Goal: Register for event/course

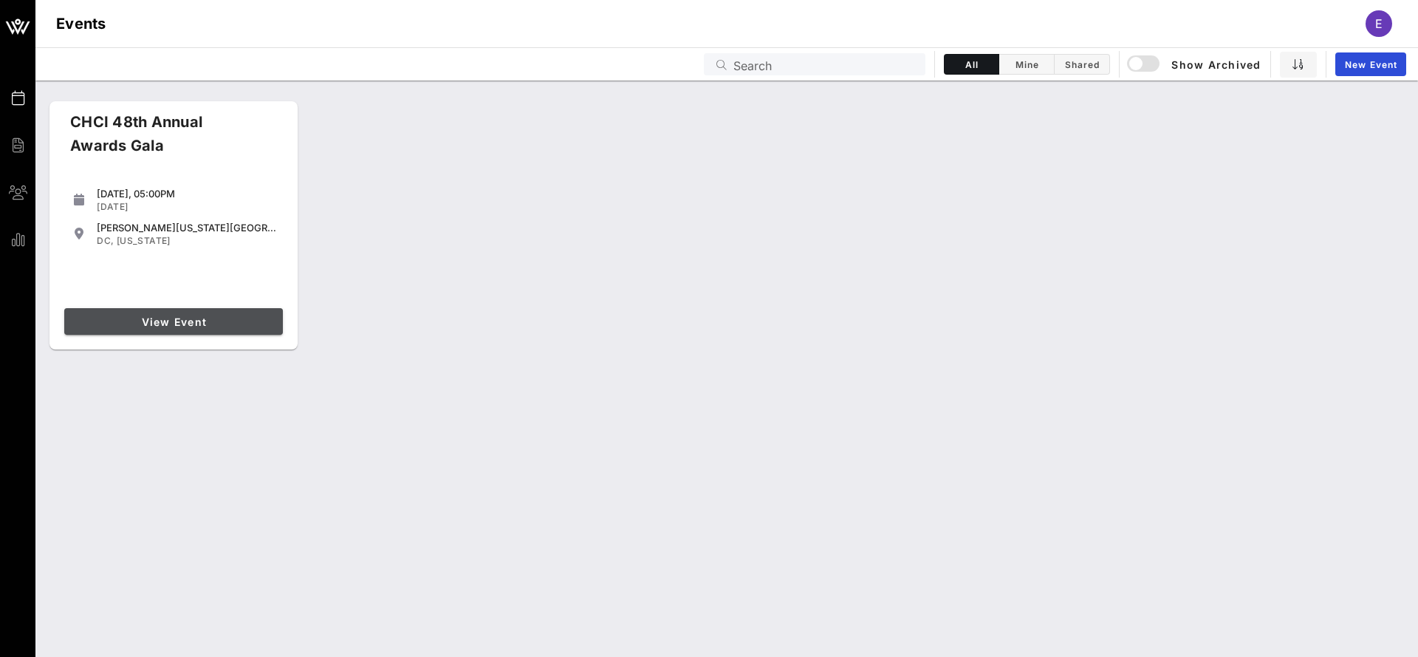
click at [163, 326] on span "View Event" at bounding box center [173, 321] width 207 height 13
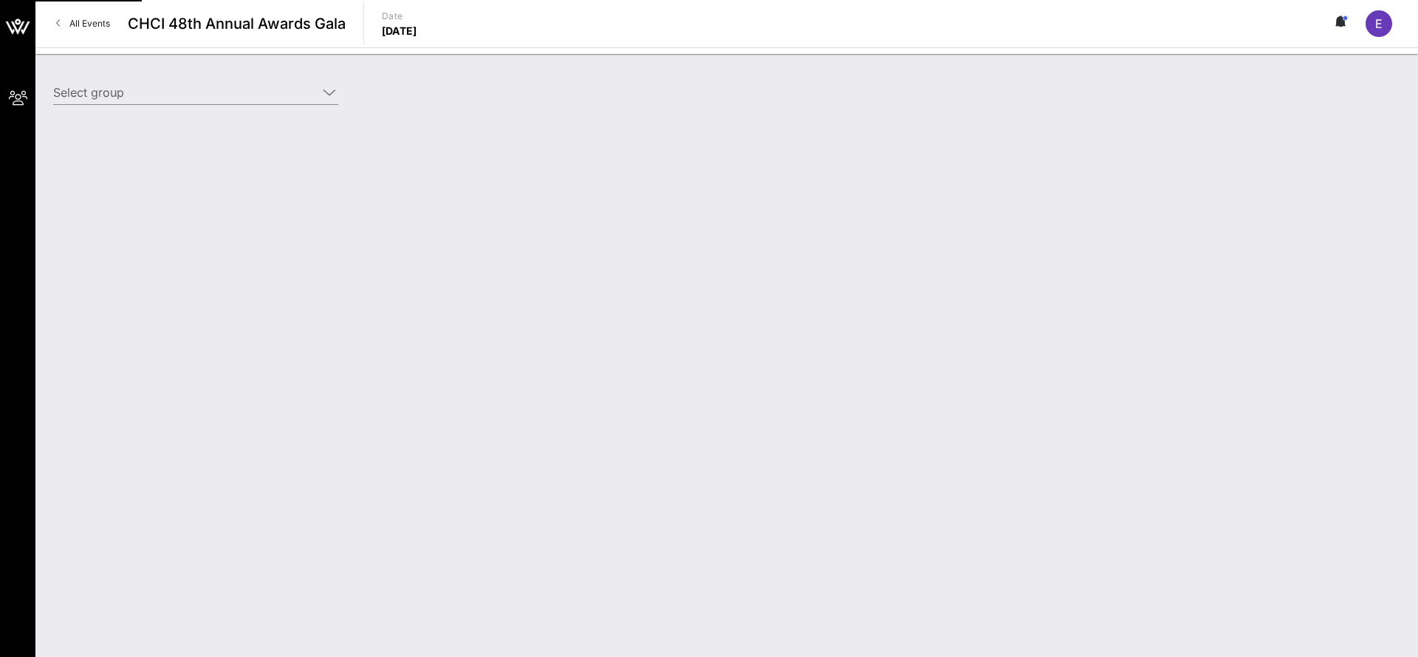
type input "American Honda Motor Company (American Honda Motor Company) [[PERSON_NAME], [PE…"
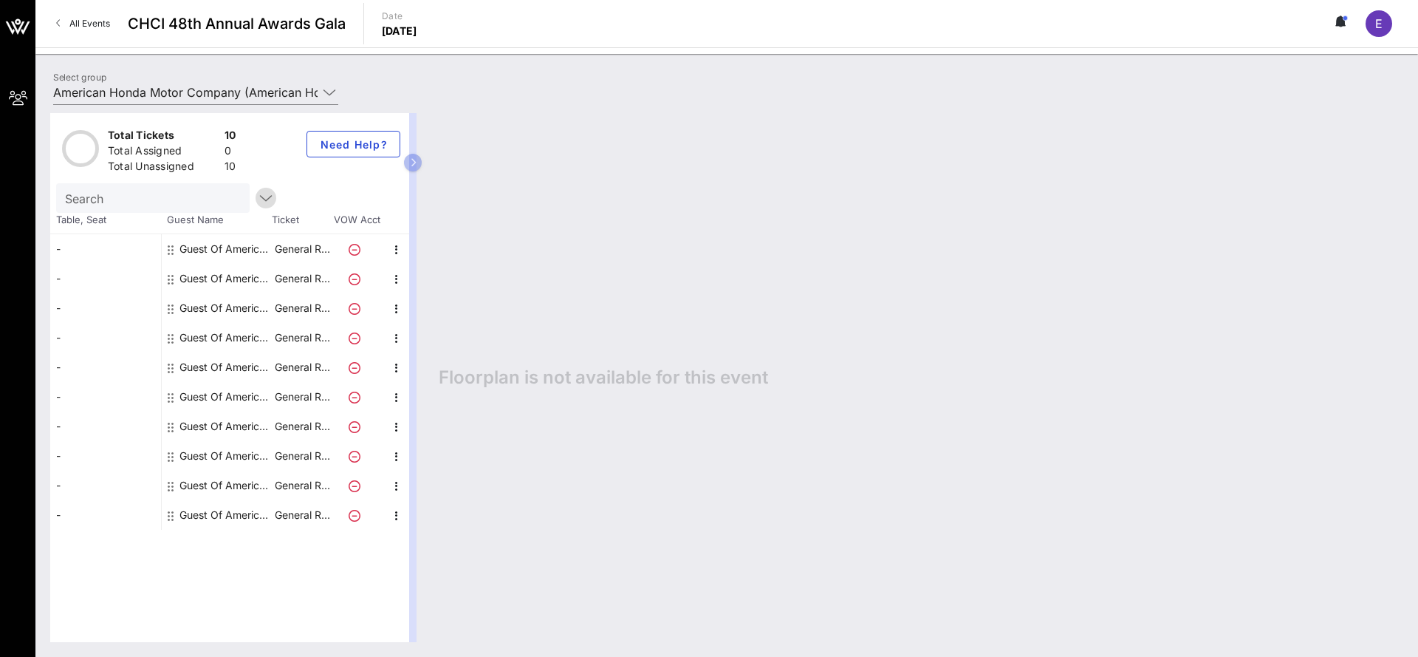
click at [257, 197] on icon "button" at bounding box center [266, 198] width 18 height 18
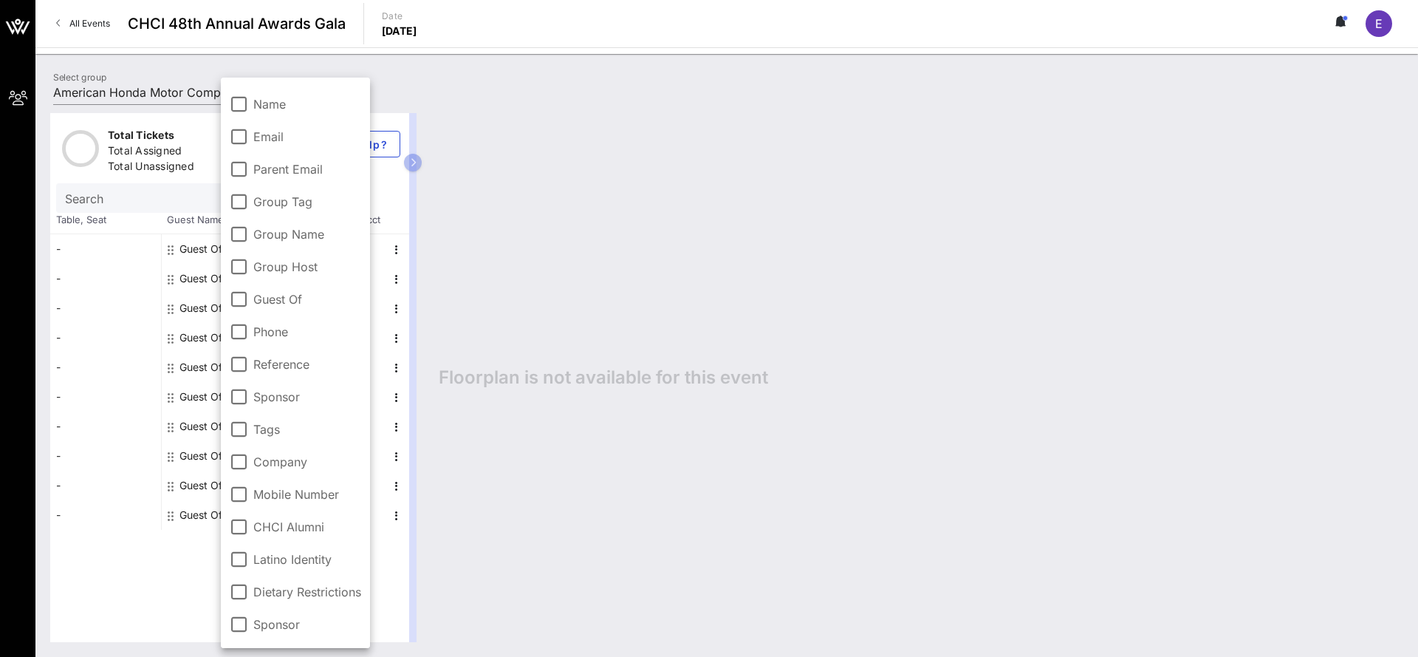
click at [734, 199] on div "Floorplan is not available for this event" at bounding box center [913, 377] width 979 height 529
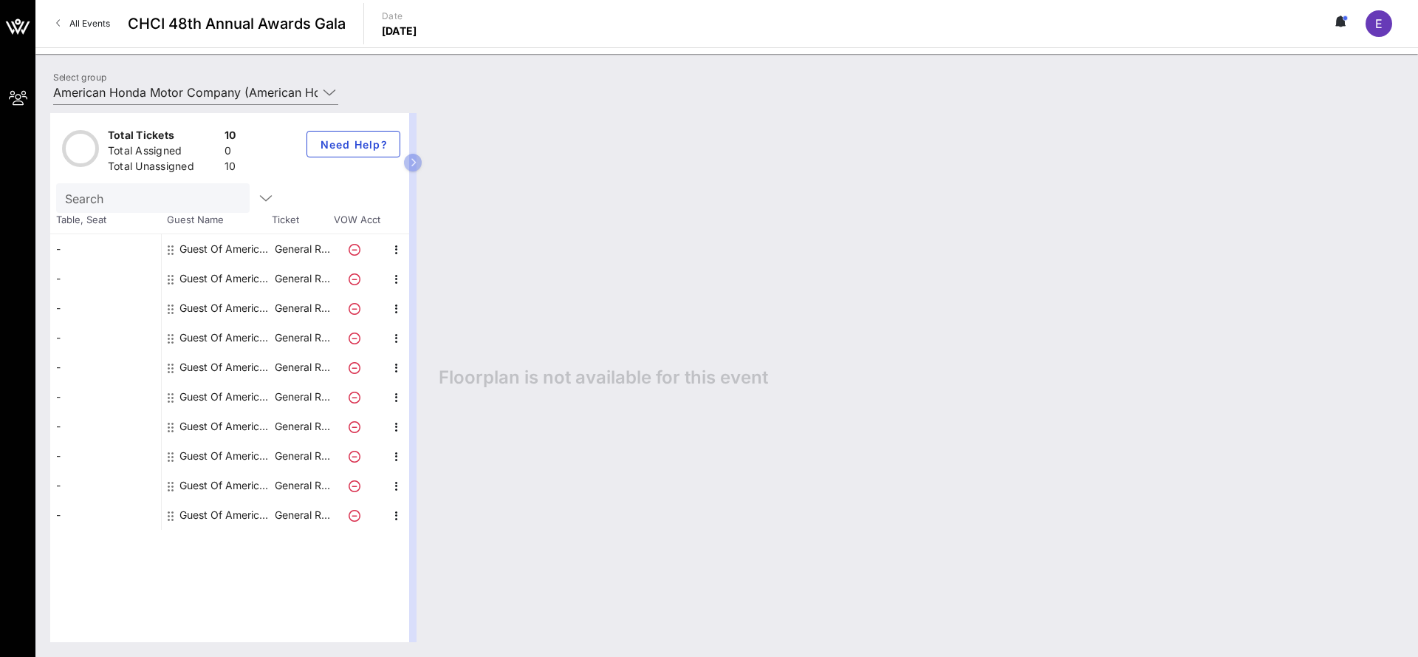
click at [225, 304] on div "Guest Of American Honda Motor Company" at bounding box center [225, 308] width 93 height 30
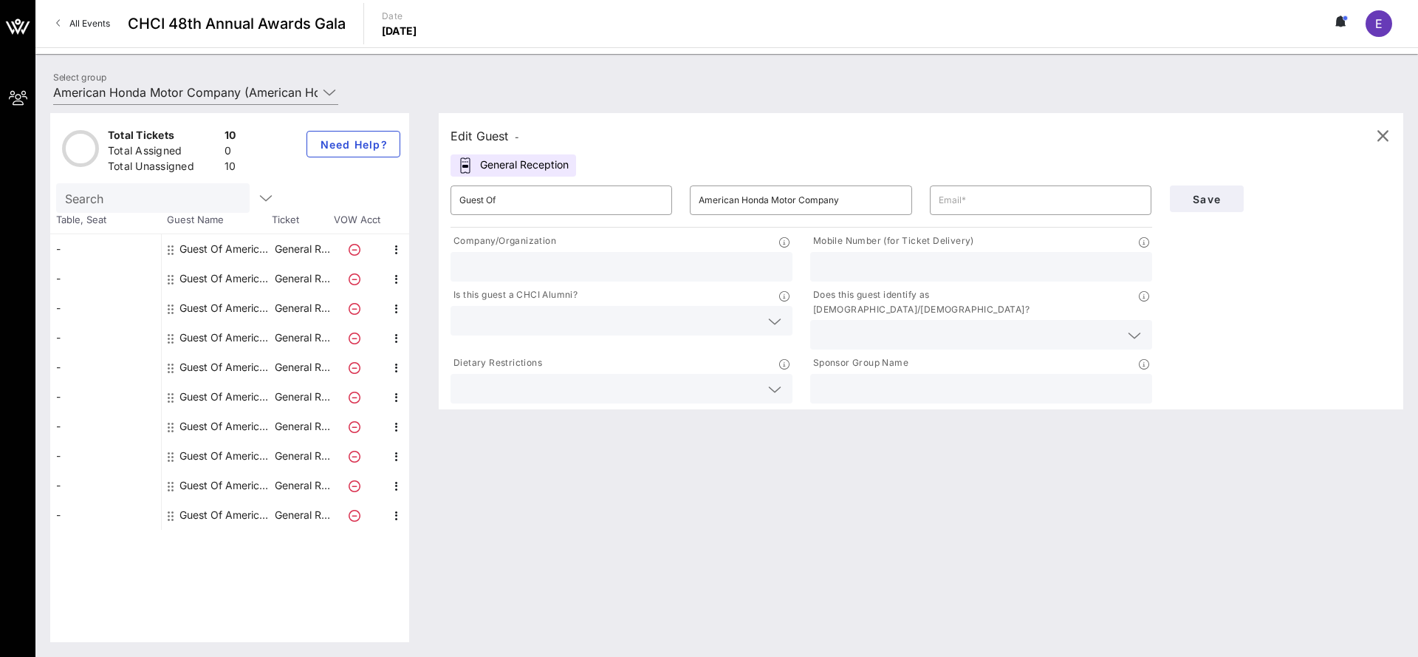
click at [225, 332] on div "Guest Of American Honda Motor Company" at bounding box center [225, 338] width 93 height 30
click at [223, 341] on div "Guest Of American Honda Motor Company" at bounding box center [225, 338] width 93 height 30
click at [171, 336] on icon at bounding box center [171, 338] width 6 height 12
click at [165, 278] on div "Guest Of American Honda Motor Company" at bounding box center [217, 279] width 111 height 30
click at [171, 247] on icon at bounding box center [171, 250] width 6 height 12
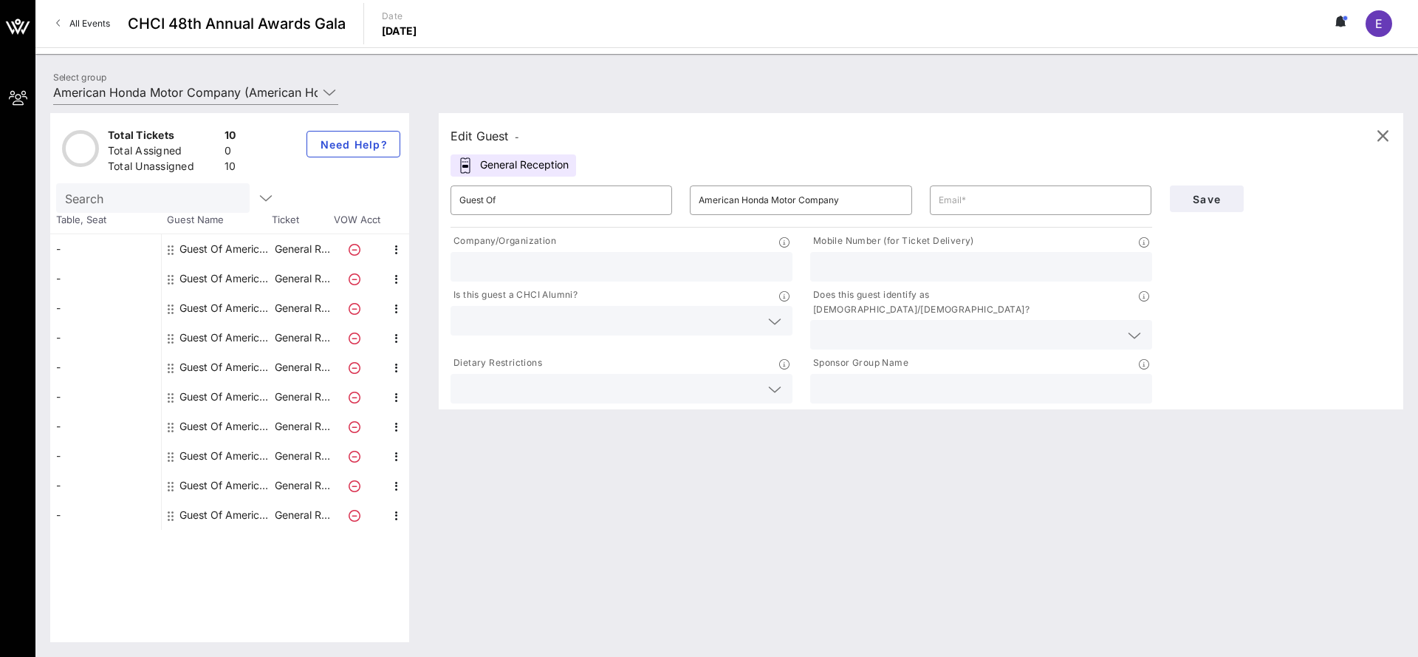
click at [221, 246] on div "Guest Of American Honda Motor Company" at bounding box center [225, 249] width 93 height 30
type input "[EMAIL_ADDRESS][DOMAIN_NAME]"
type input "American Honda Motor Co., Inc."
type input "7862163770"
click at [213, 276] on div "Guest Of American Honda Motor Company" at bounding box center [225, 279] width 93 height 30
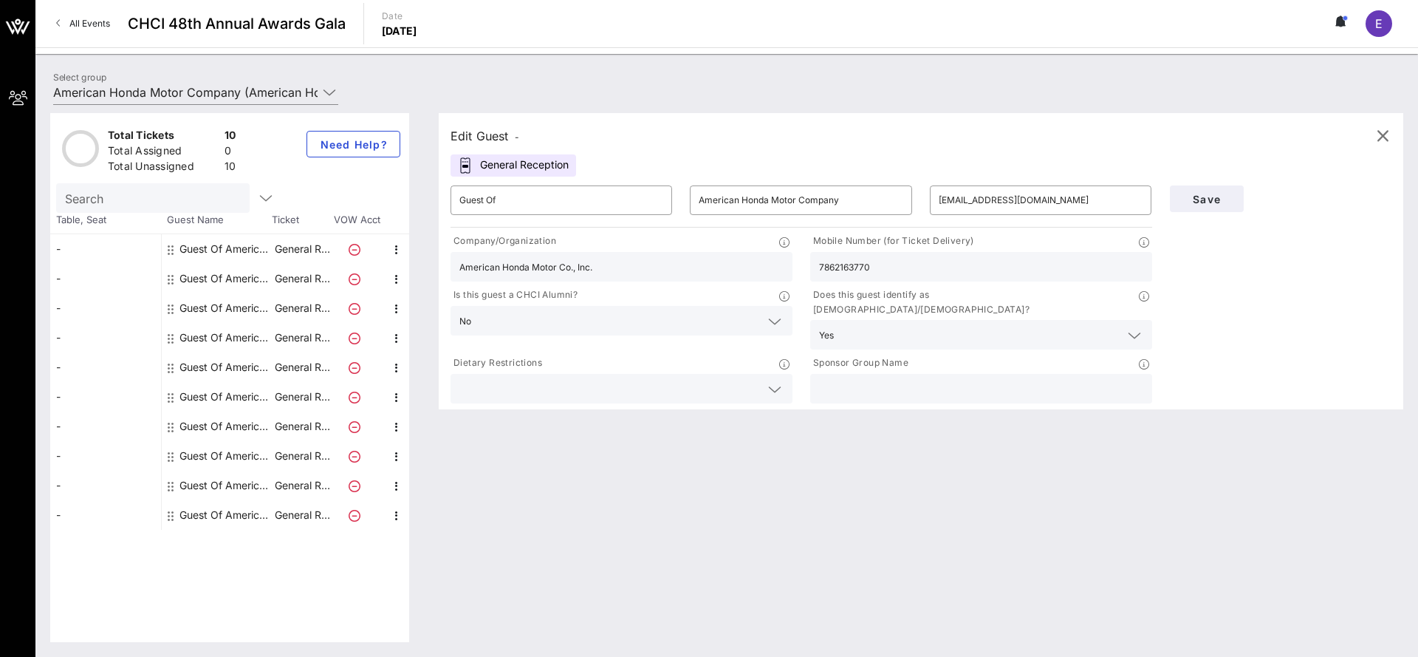
type input "[EMAIL_ADDRESS][DOMAIN_NAME]"
type input "2028094175"
click at [228, 309] on div "Guest Of American Honda Motor Company" at bounding box center [225, 308] width 93 height 30
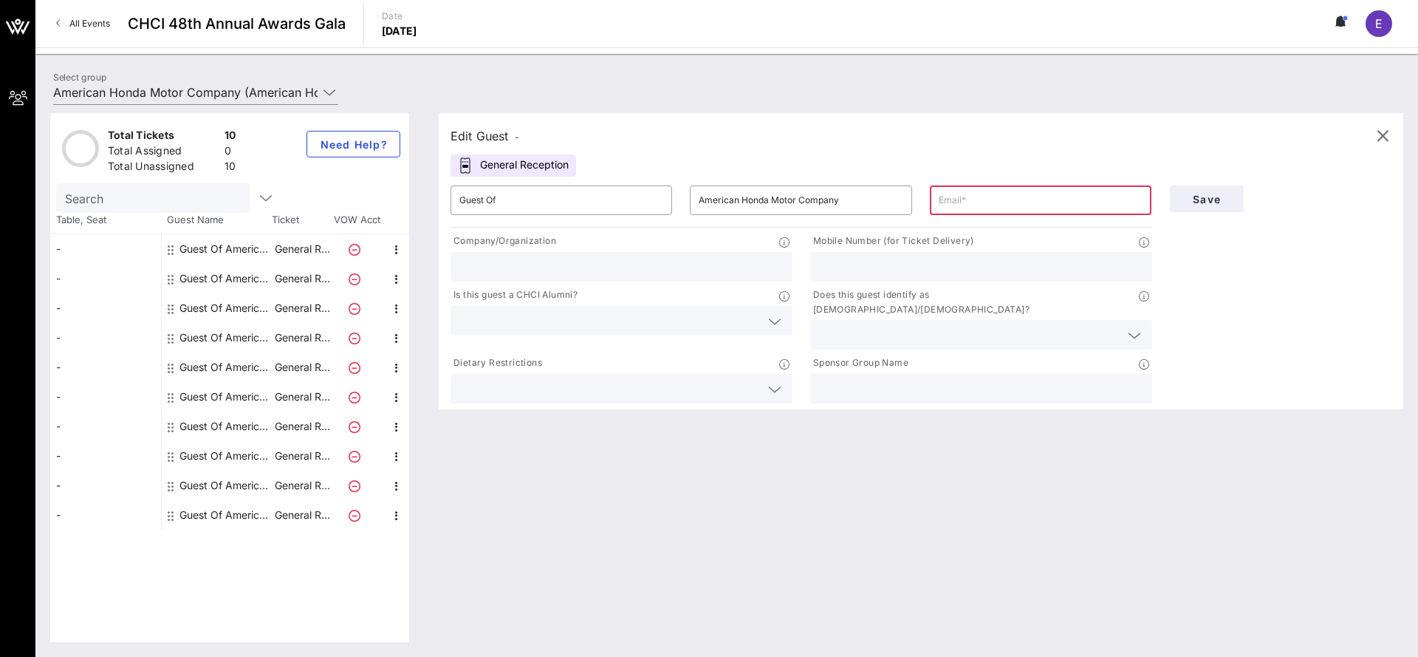
click at [974, 203] on input "text" at bounding box center [1041, 200] width 204 height 24
type input "[PERSON_NAME][EMAIL_ADDRESS][DOMAIN_NAME]"
type input "American Honda Motor Co., Inc."
click at [847, 264] on input "text" at bounding box center [981, 266] width 324 height 19
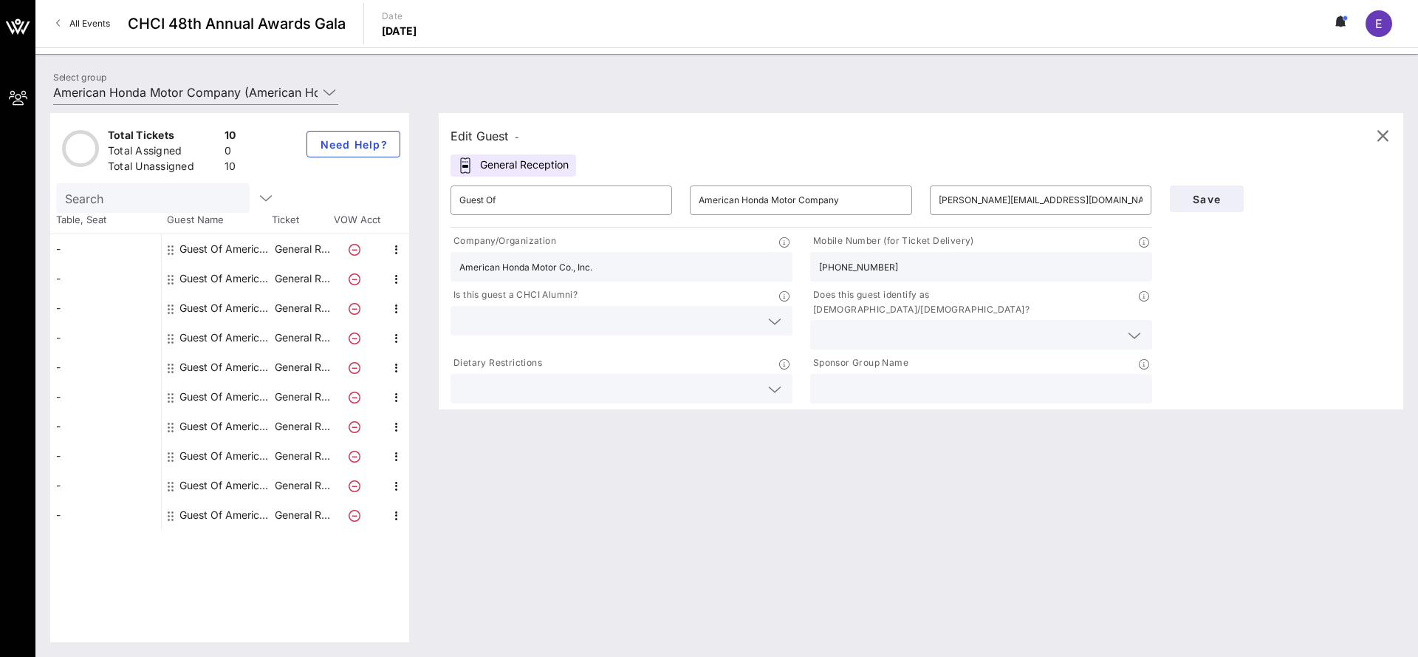
type input "[PHONE_NUMBER]"
click at [654, 315] on input "text" at bounding box center [609, 320] width 301 height 19
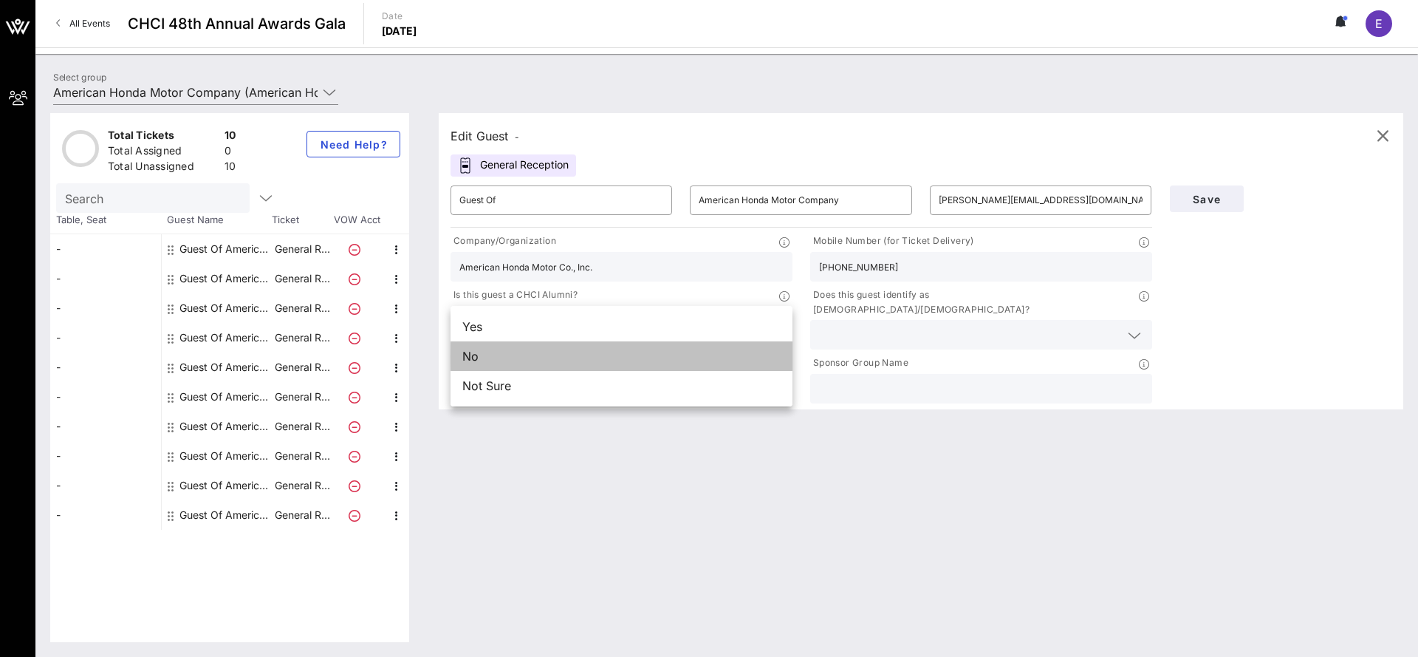
click at [706, 356] on div "No" at bounding box center [622, 356] width 342 height 30
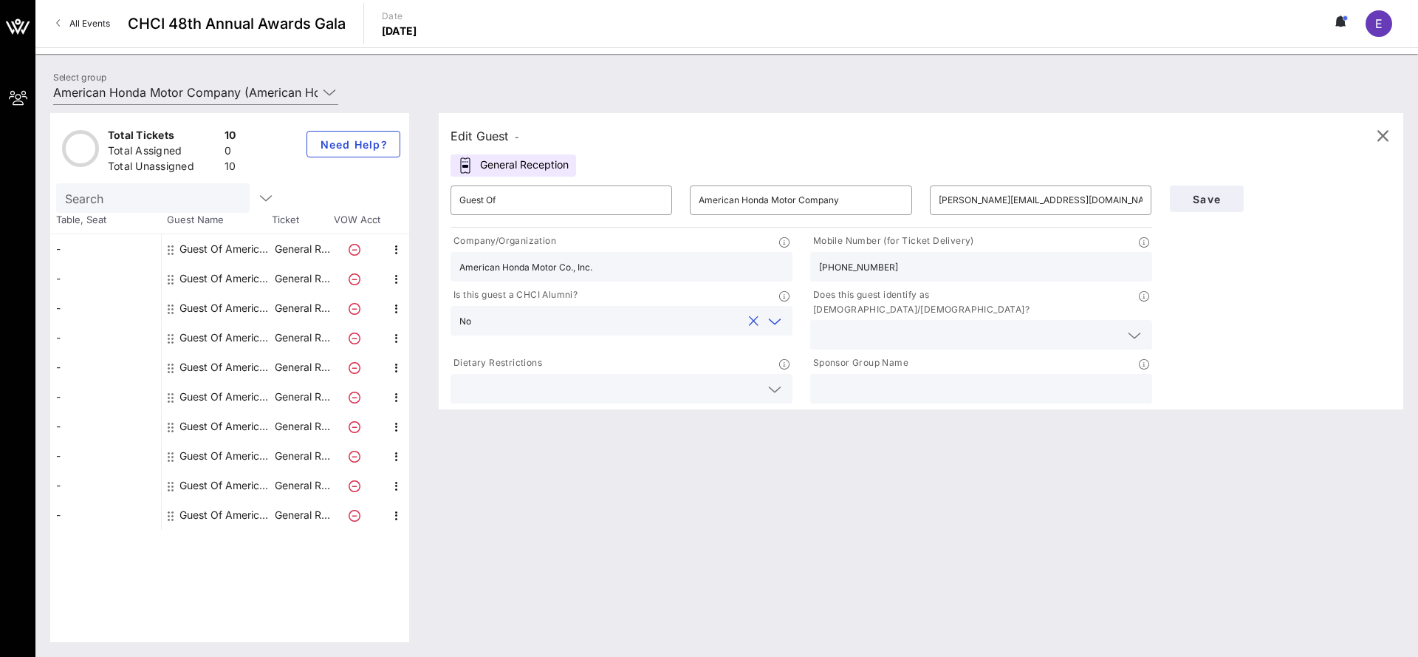
click at [958, 325] on input "text" at bounding box center [969, 334] width 301 height 19
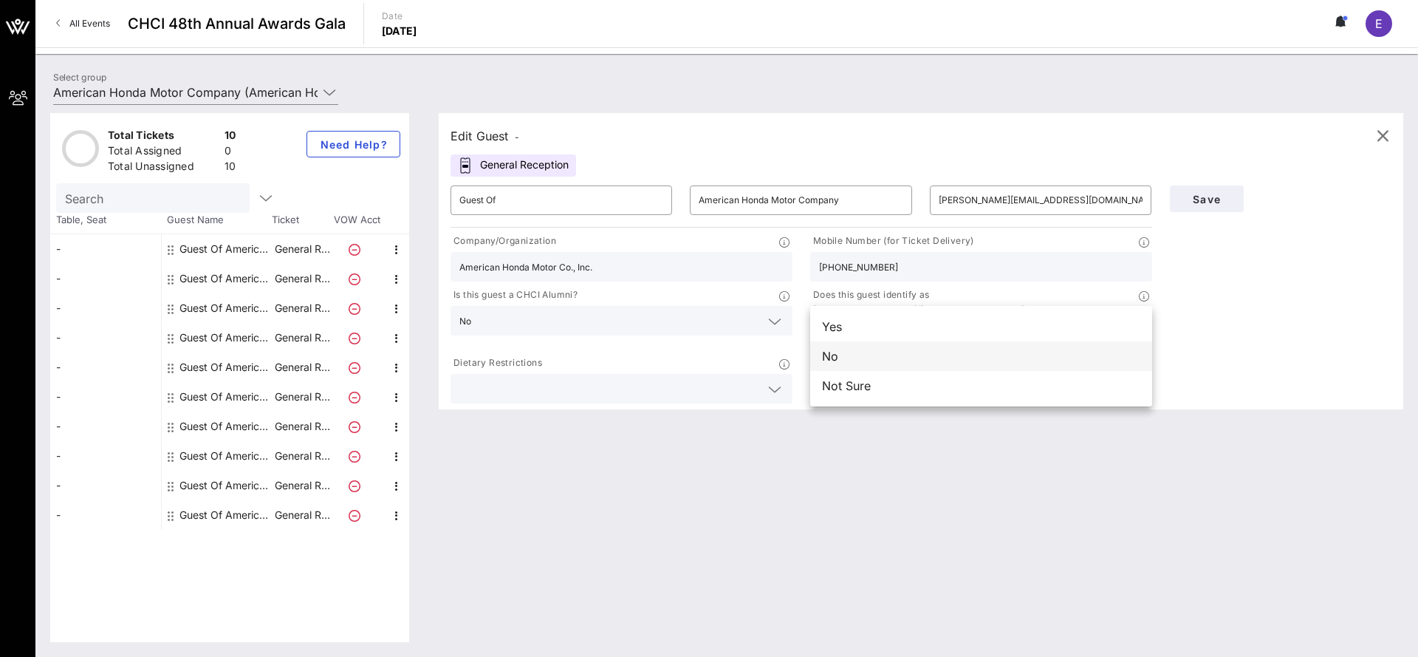
click at [941, 360] on div "No" at bounding box center [981, 356] width 342 height 30
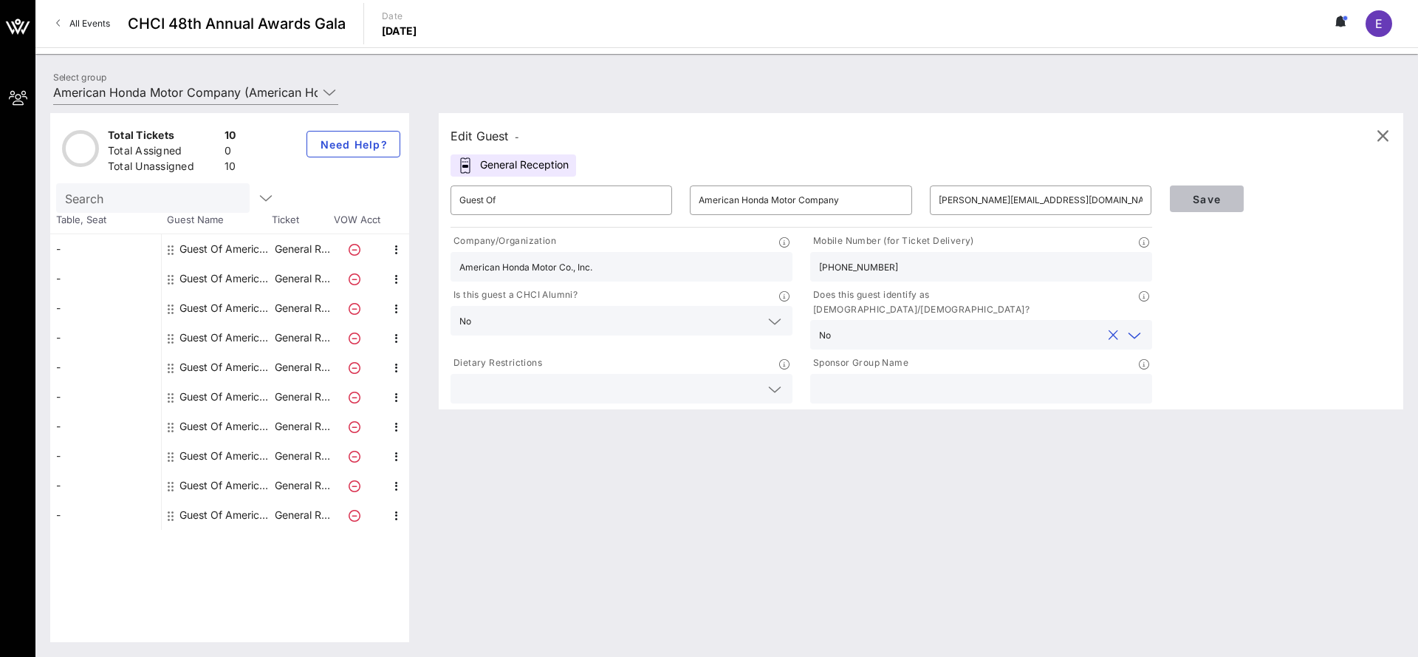
click at [1198, 205] on span "Save" at bounding box center [1207, 199] width 50 height 13
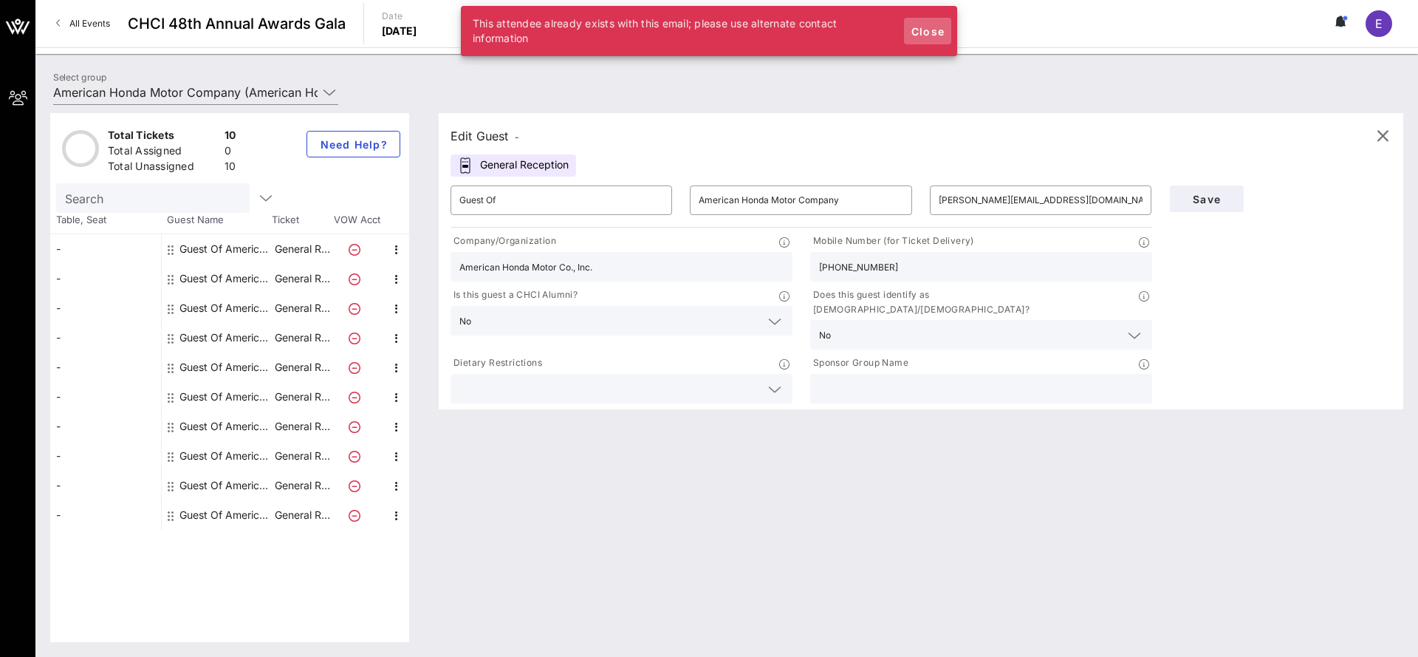
click at [930, 27] on span "Close" at bounding box center [927, 31] width 35 height 13
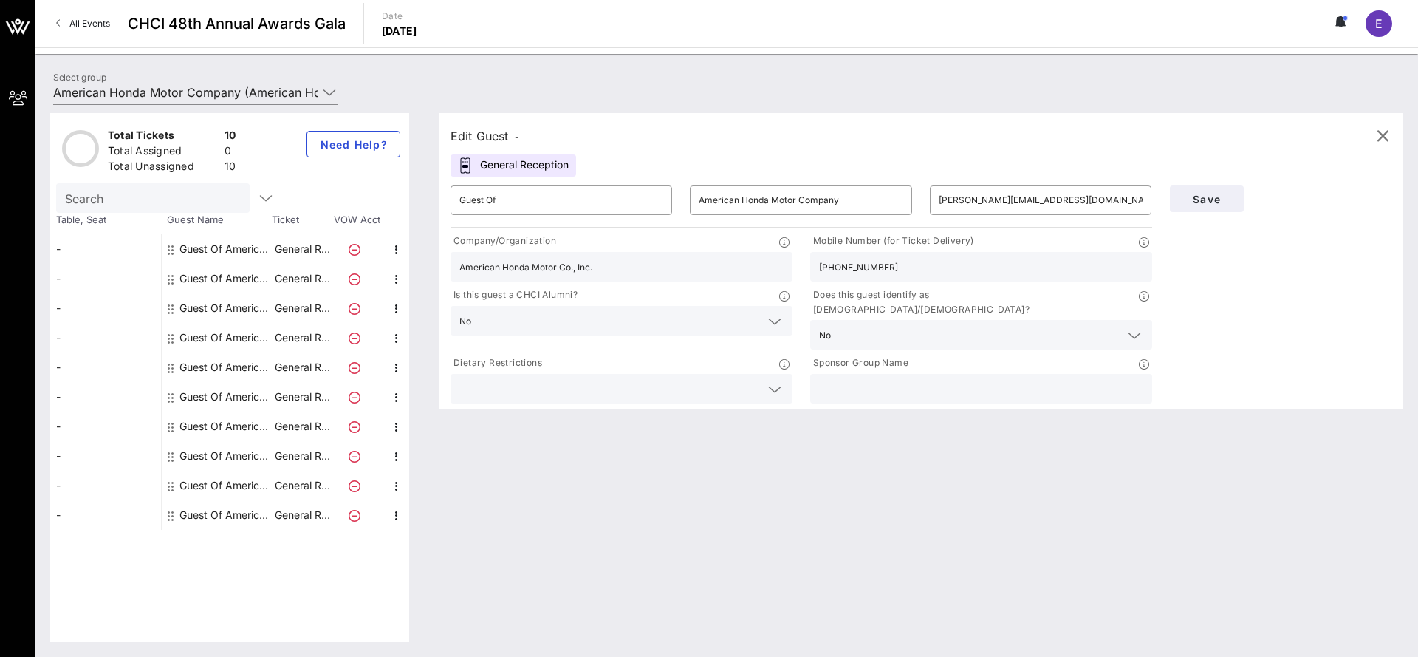
click at [1341, 25] on icon at bounding box center [1343, 21] width 4 height 9
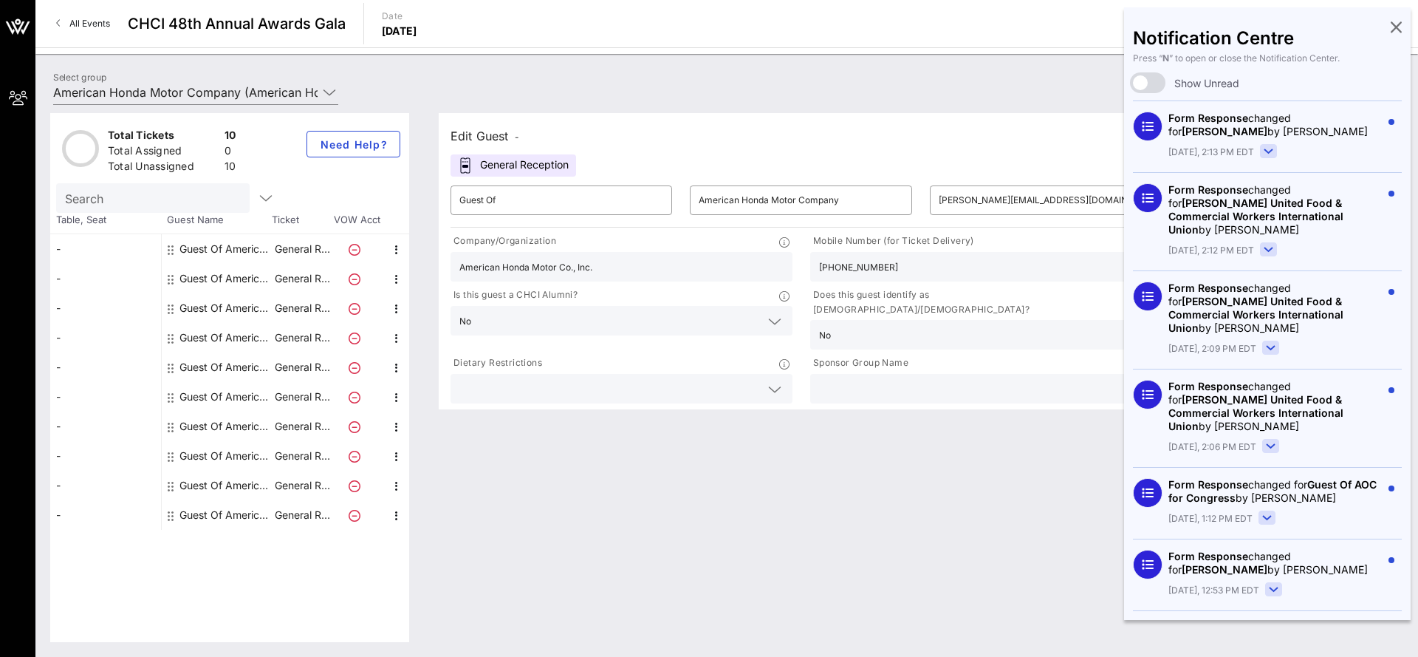
click at [768, 546] on div "Edit Guest - General Reception ​ Guest Of ​ American Honda Motor Company ​ [EMA…" at bounding box center [913, 377] width 979 height 529
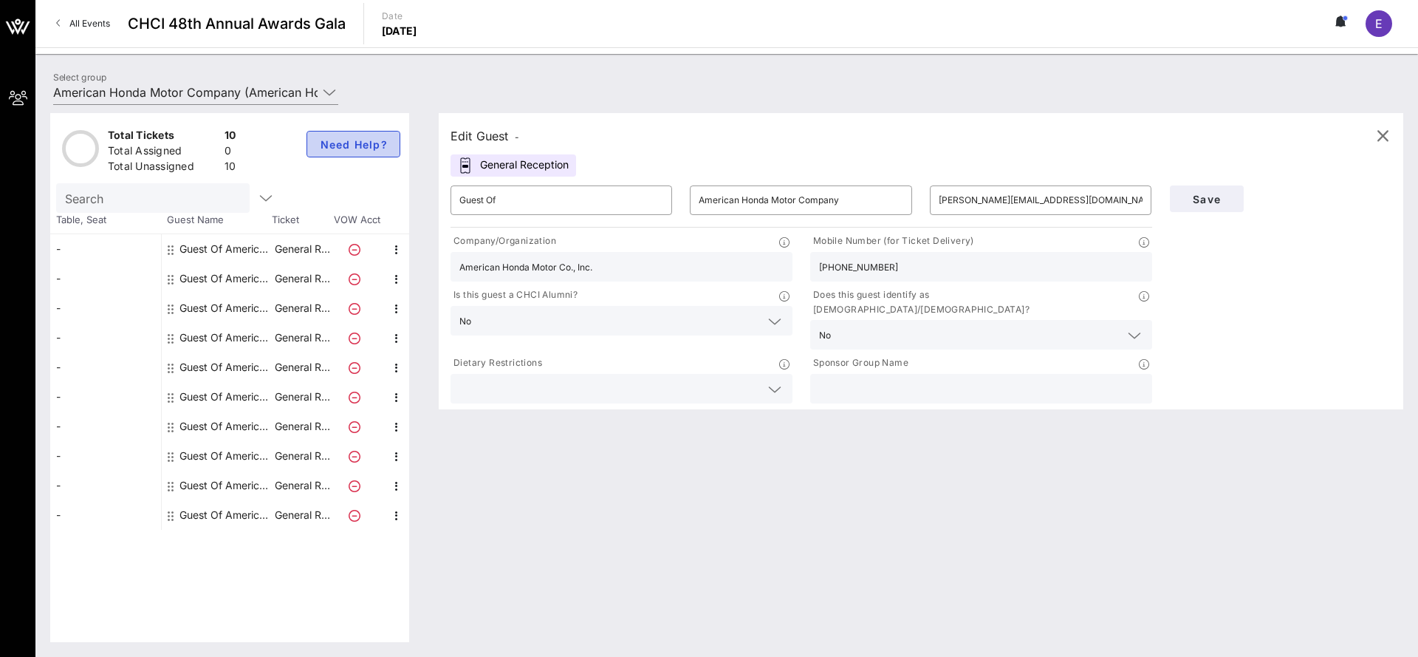
click at [361, 154] on button "Need Help?" at bounding box center [354, 144] width 94 height 27
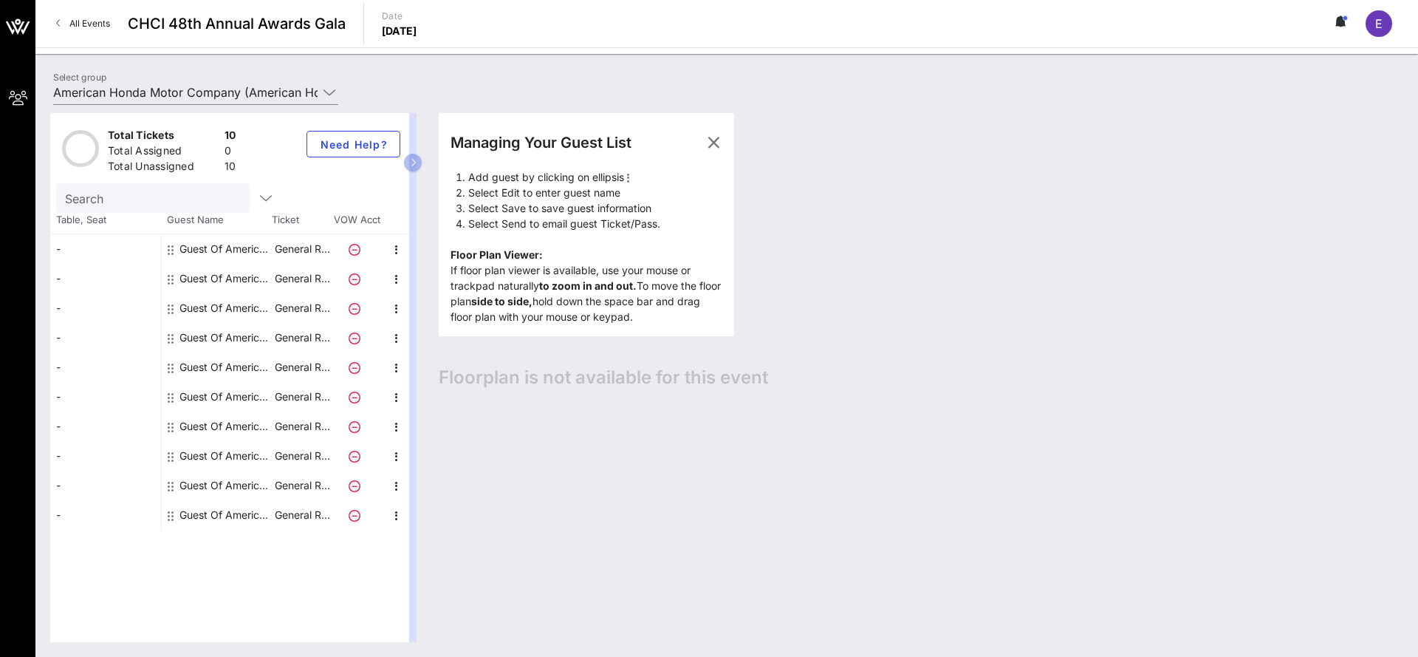
click at [96, 264] on div "-" at bounding box center [105, 279] width 111 height 30
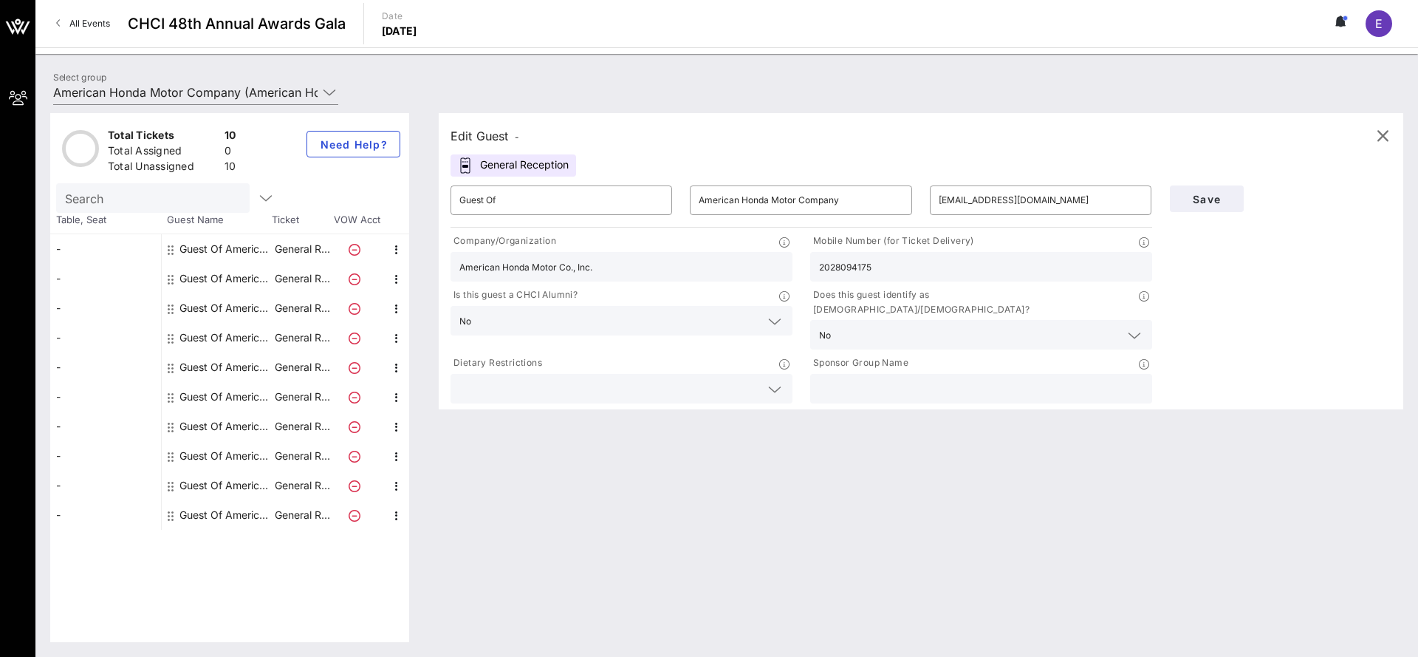
click at [95, 286] on div "-" at bounding box center [105, 279] width 111 height 30
click at [79, 323] on div "-" at bounding box center [105, 338] width 111 height 30
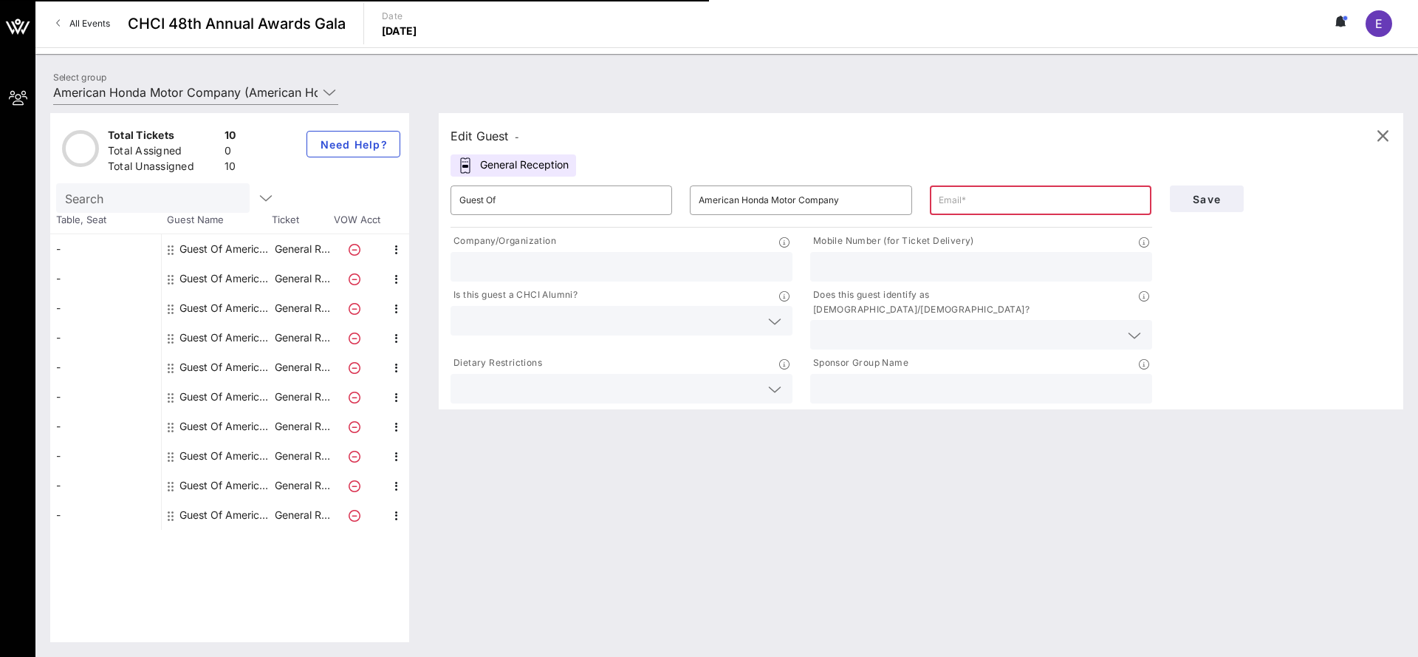
click at [179, 382] on div "Guest Of American Honda Motor Company" at bounding box center [225, 397] width 93 height 30
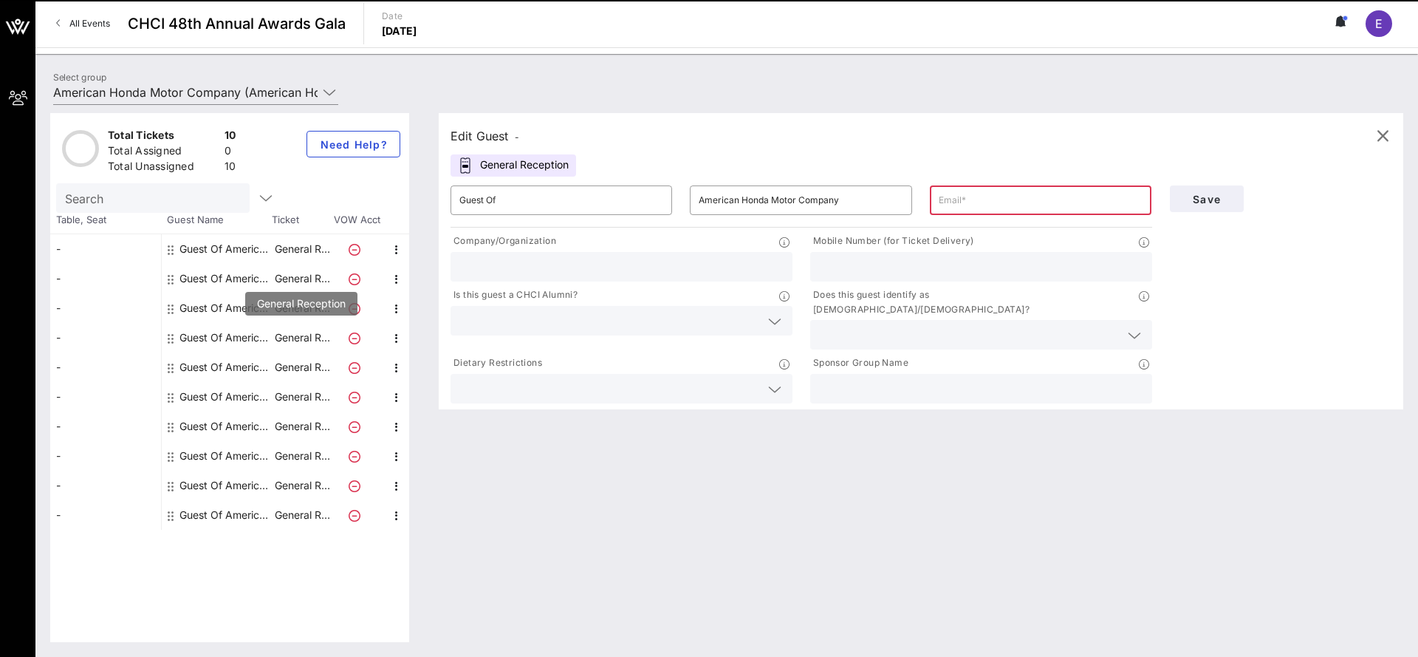
click at [304, 332] on p "General R…" at bounding box center [302, 338] width 59 height 30
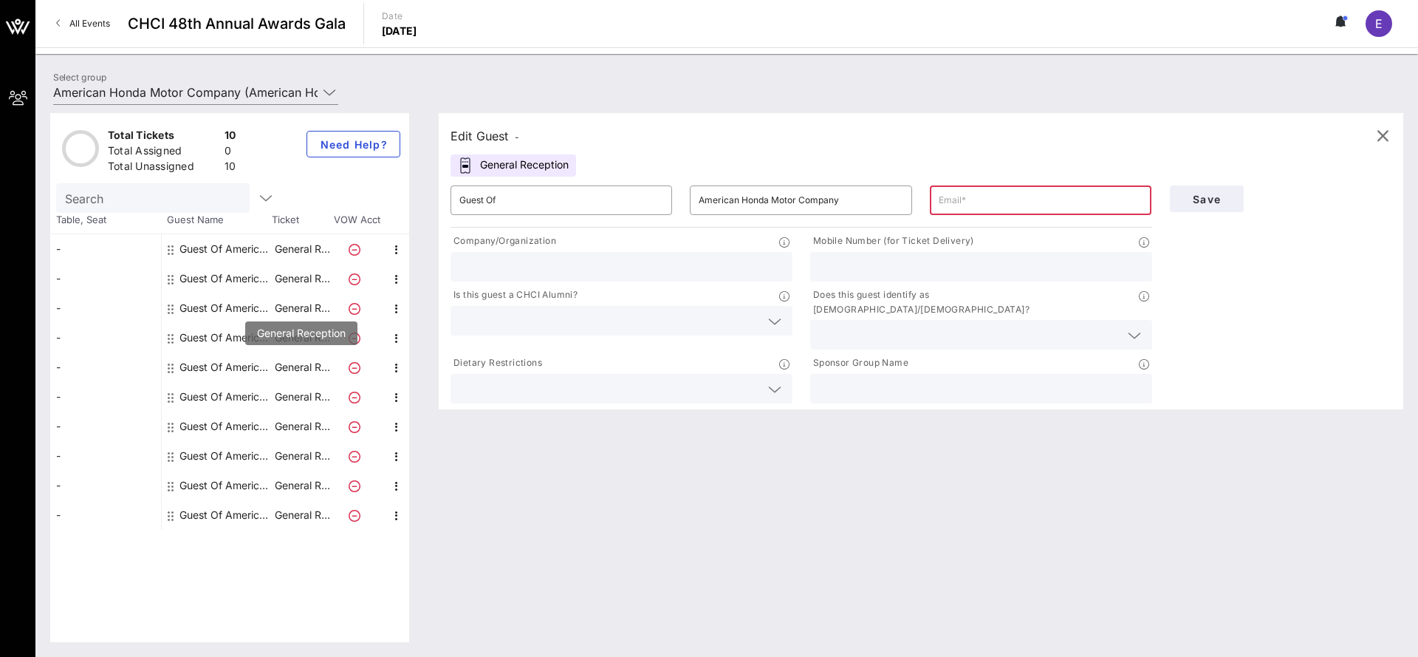
click at [287, 371] on p "General R…" at bounding box center [302, 367] width 59 height 30
click at [213, 387] on div "Guest Of American Honda Motor Company" at bounding box center [225, 397] width 93 height 30
click at [191, 420] on div "Guest Of American Honda Motor Company" at bounding box center [225, 426] width 93 height 30
click at [191, 429] on div "Guest Of American Honda Motor Company" at bounding box center [225, 426] width 93 height 30
click at [171, 454] on icon at bounding box center [171, 457] width 6 height 12
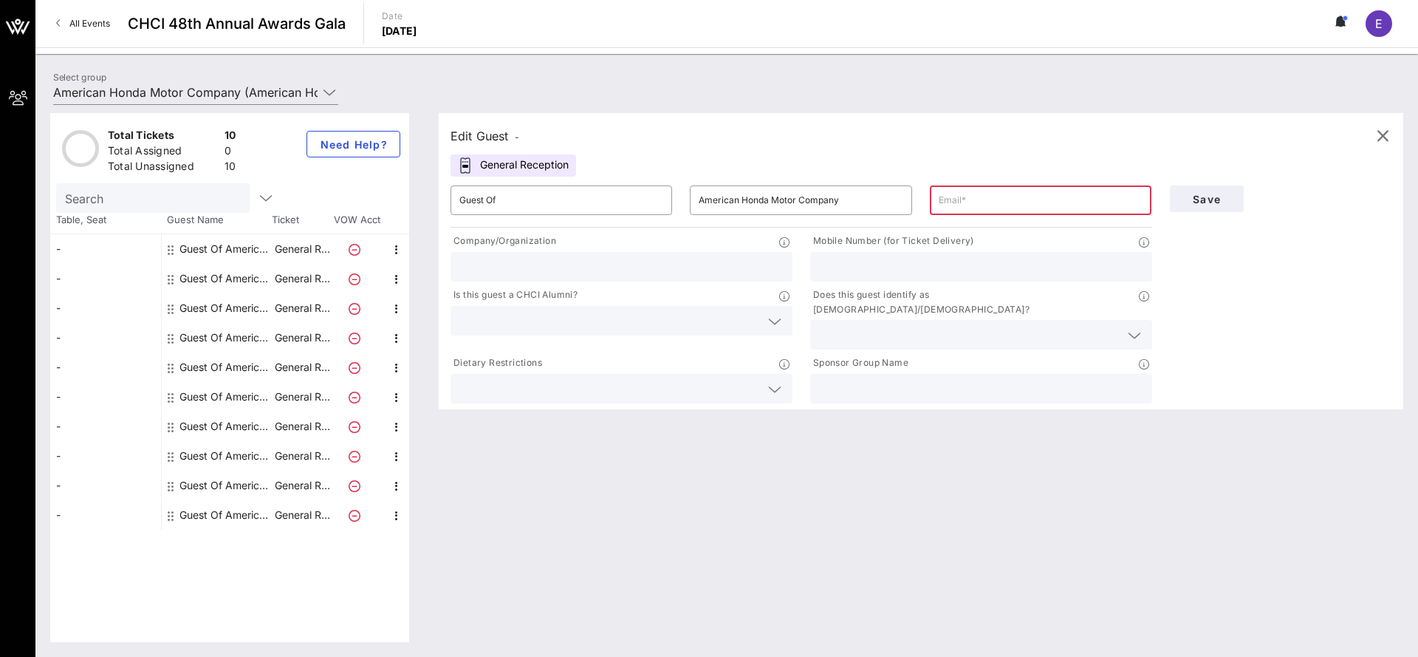
click at [171, 454] on icon at bounding box center [171, 457] width 6 height 12
click at [217, 458] on div "Guest Of American Honda Motor Company" at bounding box center [225, 456] width 93 height 30
click at [390, 453] on icon "button" at bounding box center [397, 457] width 18 height 18
click at [440, 413] on div "Edit Guest - General Reception ​ Guest Of ​ American Honda Motor Company ​ Comp…" at bounding box center [913, 377] width 979 height 529
drag, startPoint x: 440, startPoint y: 413, endPoint x: 394, endPoint y: 519, distance: 115.4
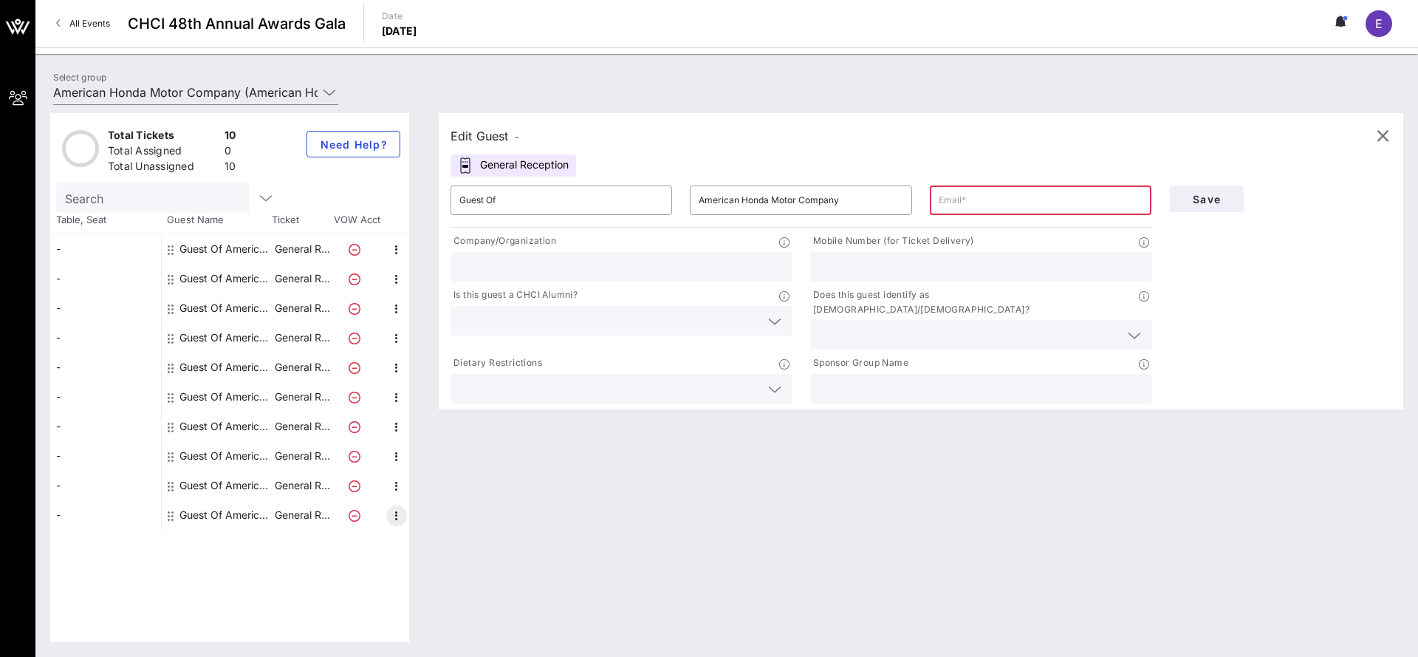
click at [394, 519] on div "Total Tickets 10 Total Assigned 0 Total Unassigned 10 Need Help? Search Table, …" at bounding box center [726, 377] width 1353 height 529
click at [394, 519] on icon "button" at bounding box center [397, 516] width 18 height 18
click at [425, 519] on div "Edit" at bounding box center [434, 520] width 30 height 12
click at [974, 200] on input "text" at bounding box center [1041, 200] width 204 height 24
click at [209, 246] on div "Guest Of American Honda Motor Company" at bounding box center [225, 249] width 93 height 30
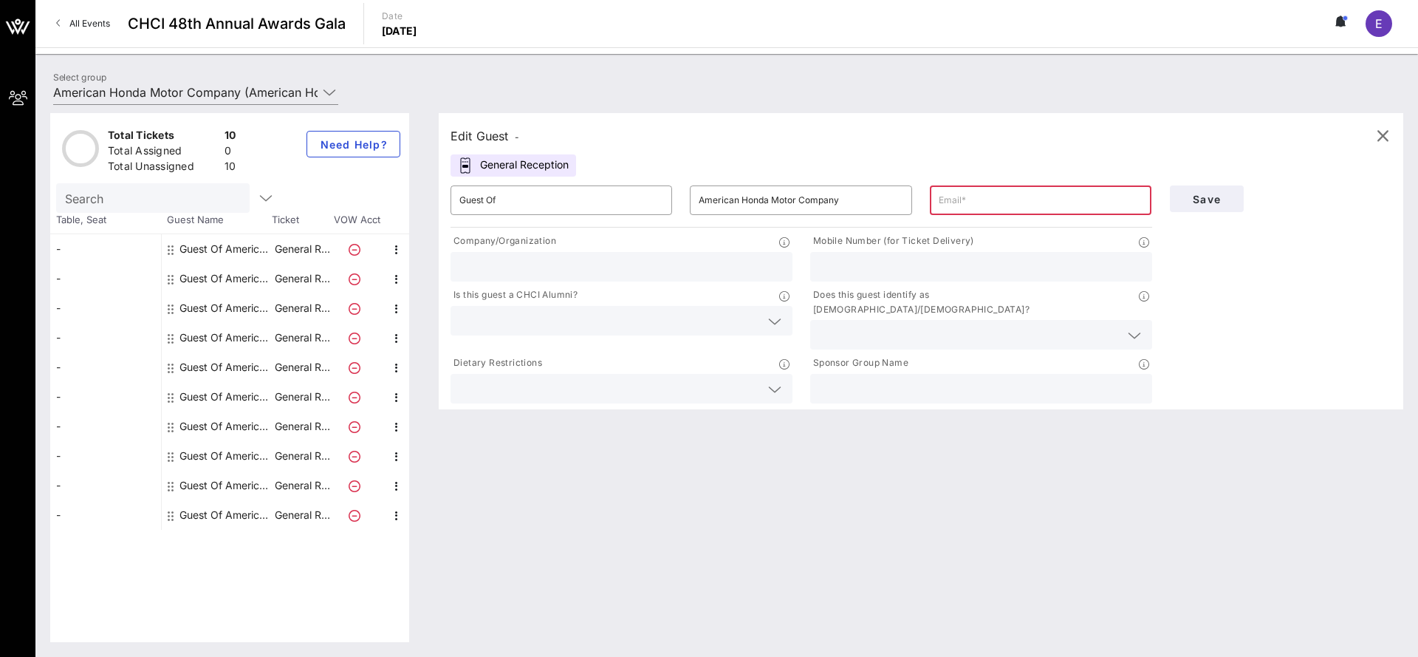
type input "[EMAIL_ADDRESS][DOMAIN_NAME]"
type input "American Honda Motor Co., Inc."
type input "7862163770"
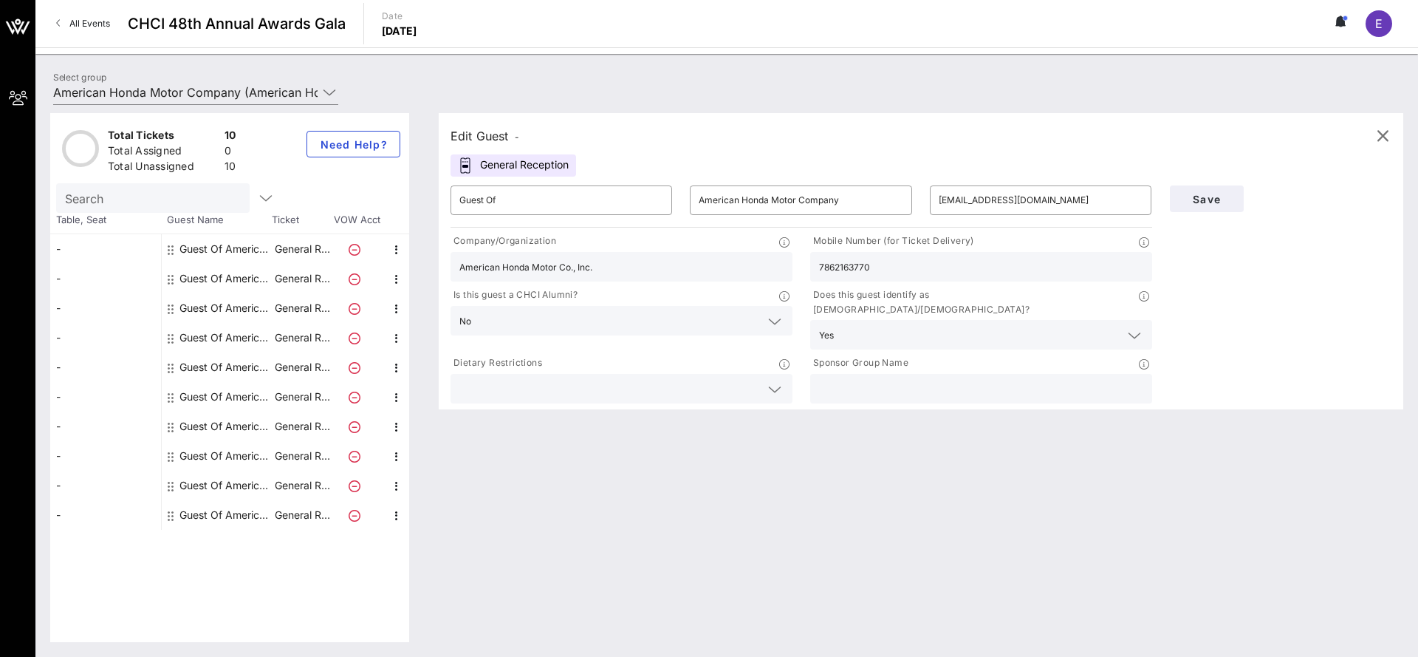
click at [201, 278] on div "Guest Of American Honda Motor Company" at bounding box center [225, 279] width 93 height 30
type input "[EMAIL_ADDRESS][DOMAIN_NAME]"
type input "2028094175"
click at [222, 280] on div "Guest Of American Honda Motor Company" at bounding box center [225, 279] width 93 height 30
click at [168, 276] on icon at bounding box center [171, 279] width 6 height 12
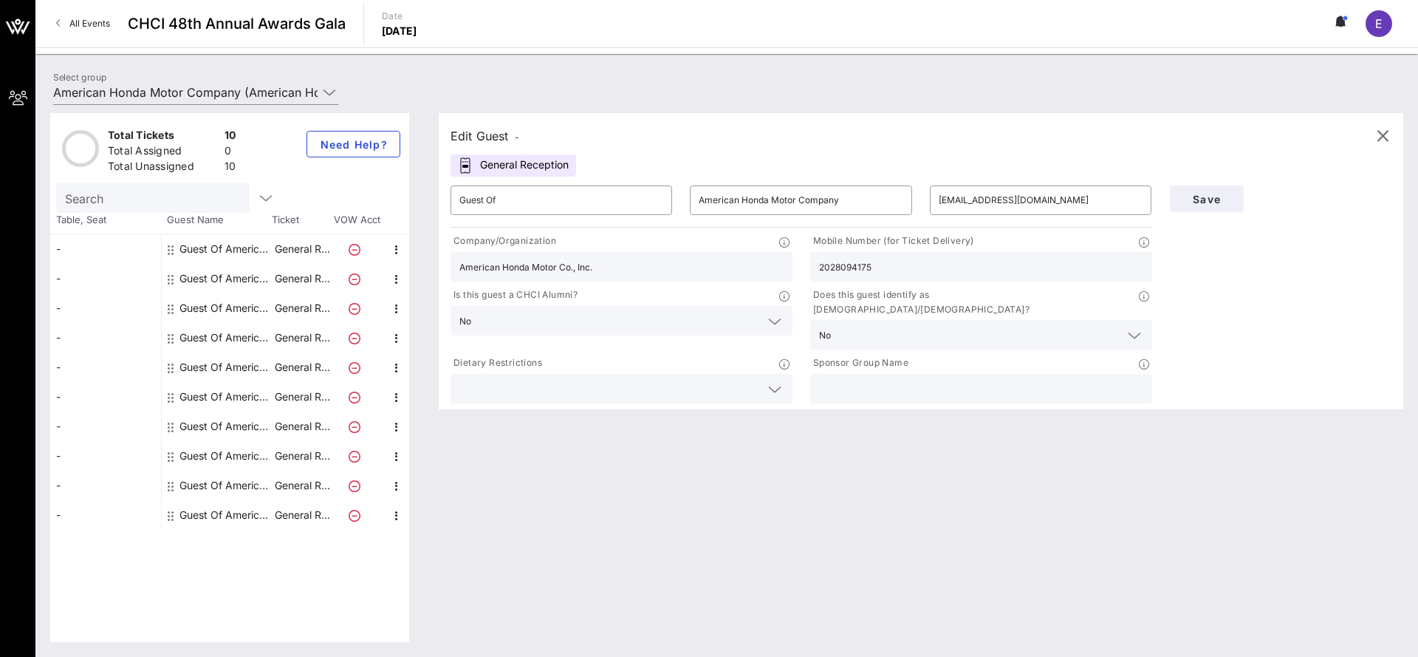
click at [171, 310] on icon at bounding box center [171, 309] width 6 height 12
click at [170, 306] on icon at bounding box center [171, 309] width 6 height 12
click at [171, 336] on icon at bounding box center [171, 338] width 6 height 12
click at [170, 366] on icon at bounding box center [171, 368] width 6 height 12
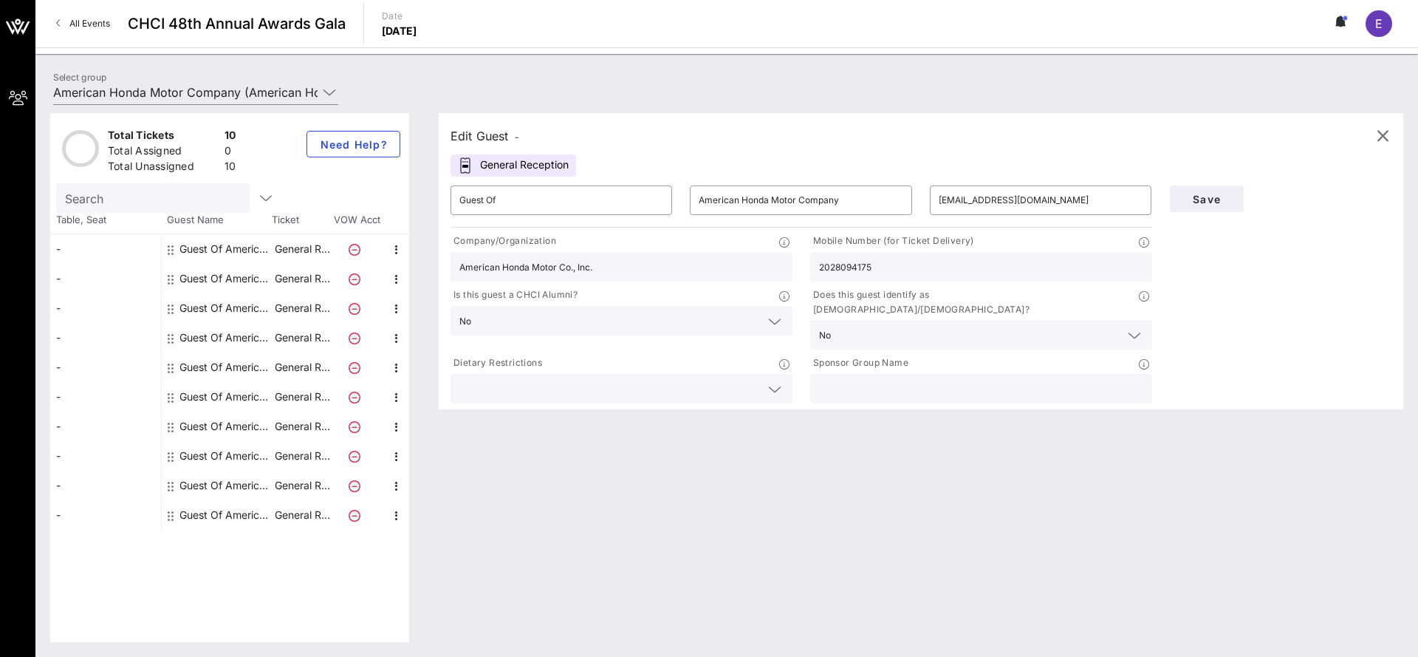
click at [168, 396] on icon at bounding box center [171, 397] width 6 height 12
